Goal: Task Accomplishment & Management: Manage account settings

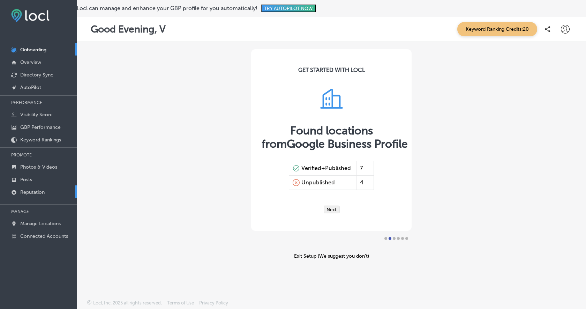
click at [30, 191] on p "Reputation" at bounding box center [32, 192] width 24 height 6
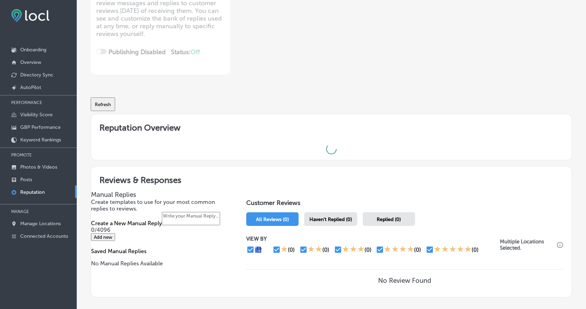
scroll to position [186, 0]
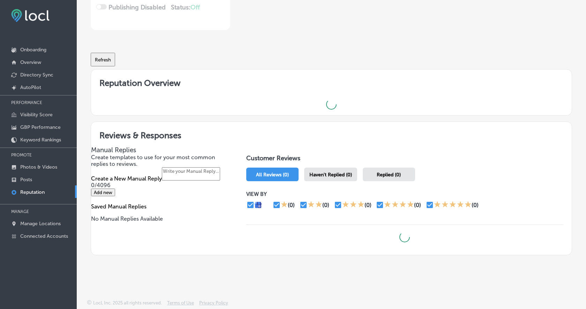
type textarea "x"
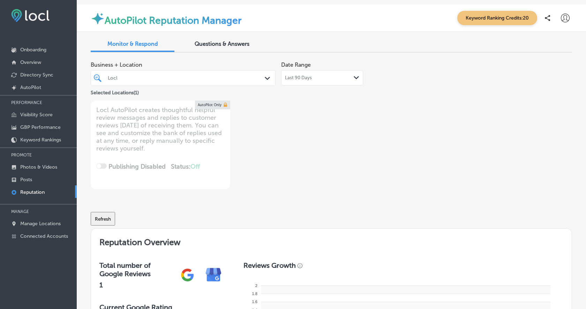
scroll to position [0, 0]
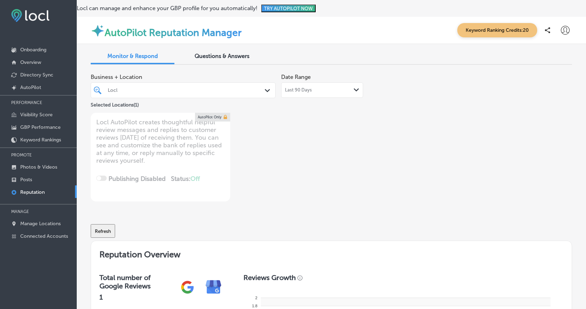
click at [563, 32] on icon at bounding box center [565, 30] width 9 height 9
click at [559, 90] on p "Log Out" at bounding box center [550, 90] width 21 height 8
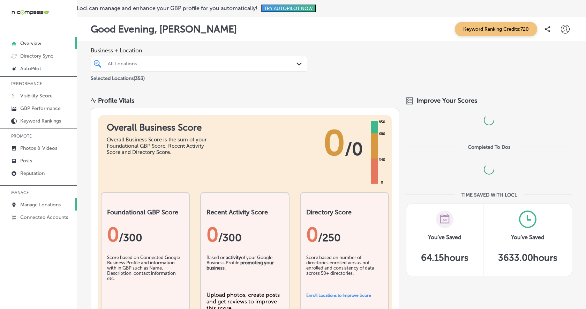
click at [34, 203] on p "Manage Locations" at bounding box center [40, 205] width 40 height 6
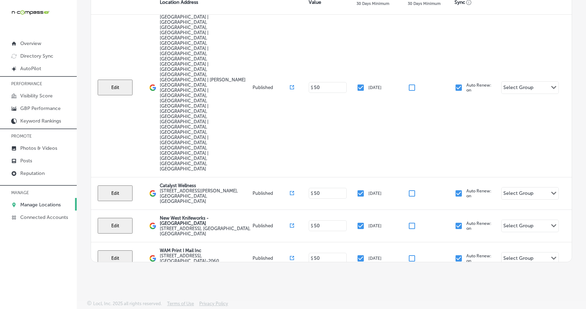
scroll to position [543, 0]
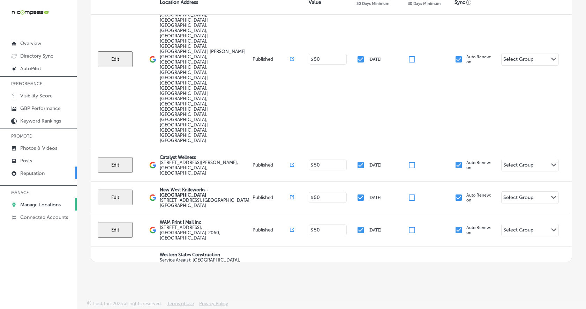
click at [31, 172] on p "Reputation" at bounding box center [32, 173] width 24 height 6
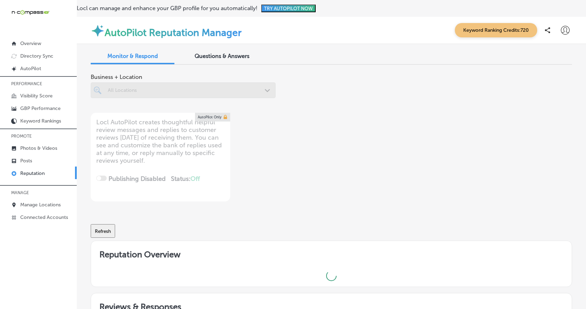
scroll to position [191, 0]
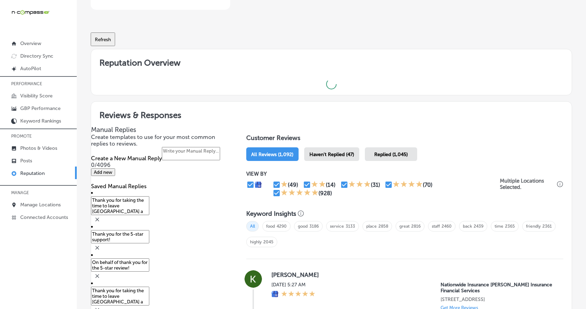
type textarea "x"
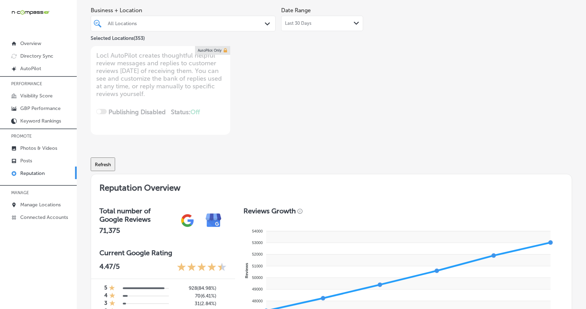
scroll to position [0, 0]
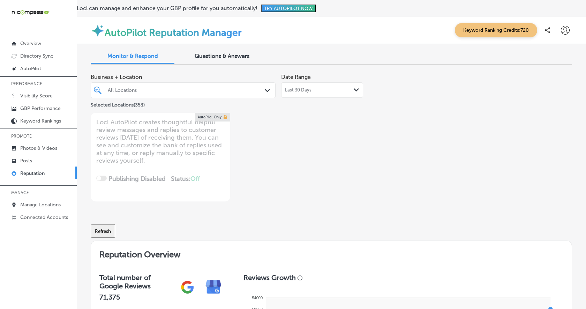
click at [565, 32] on icon at bounding box center [565, 30] width 9 height 9
click at [556, 57] on p "My Account" at bounding box center [555, 54] width 31 height 8
select select "US"
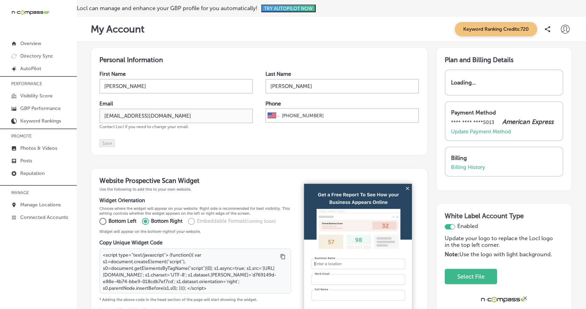
click at [563, 28] on icon at bounding box center [565, 29] width 9 height 9
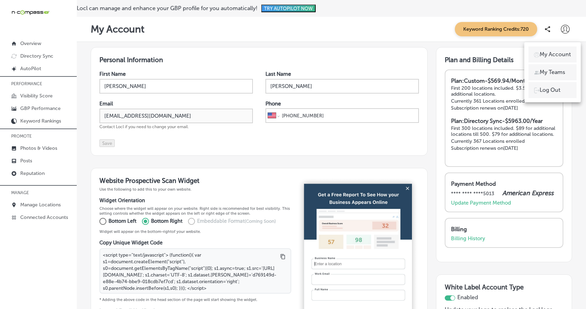
click at [563, 74] on p "My Teams" at bounding box center [552, 72] width 25 height 8
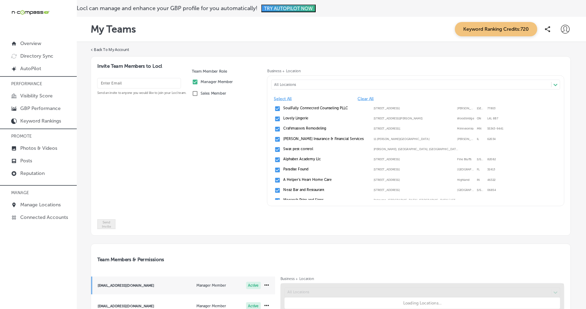
scroll to position [16, 0]
